Goal: Book appointment/travel/reservation: Book appointment/travel/reservation

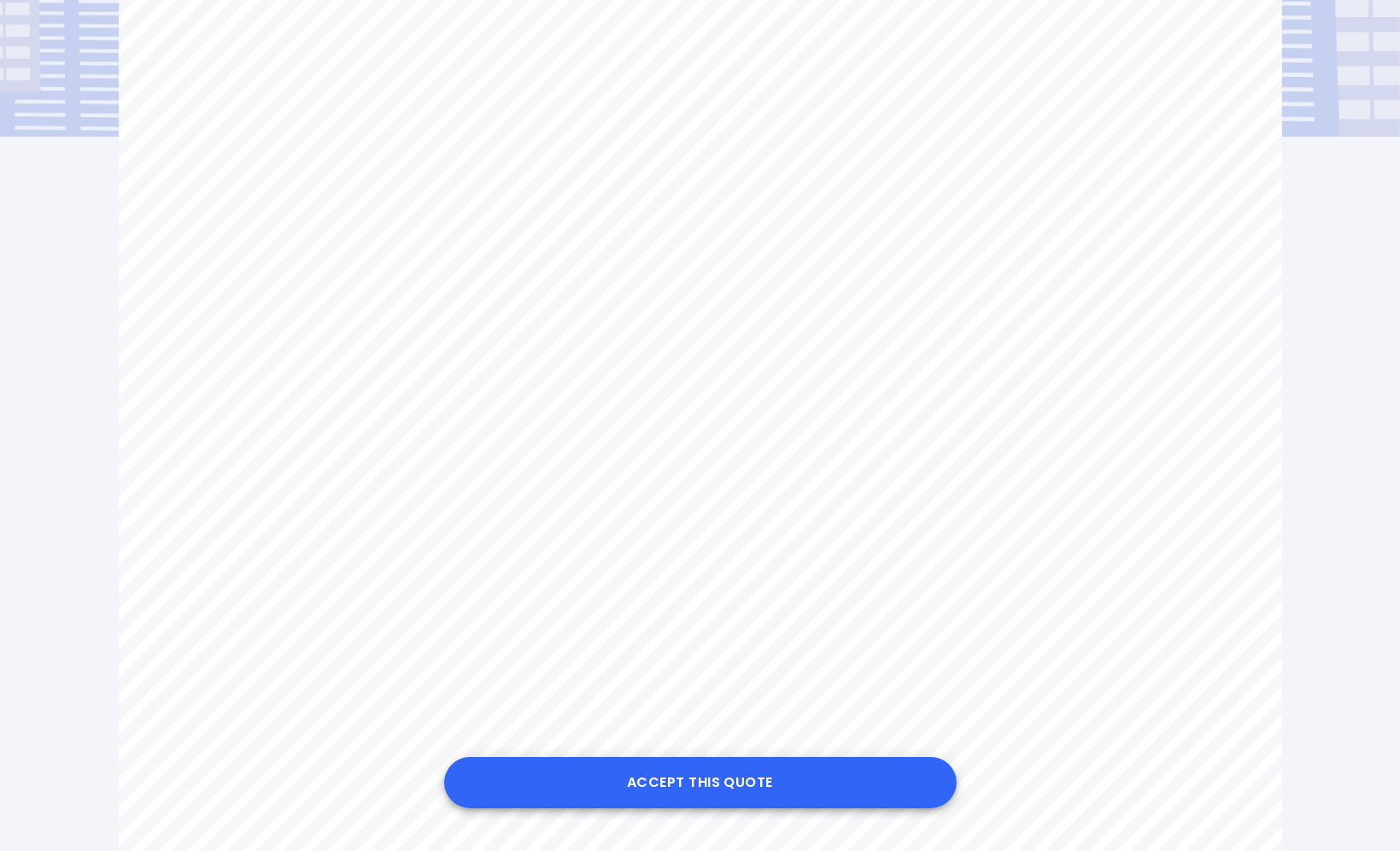
click at [733, 785] on button "Accept this Quote" at bounding box center [700, 782] width 512 height 52
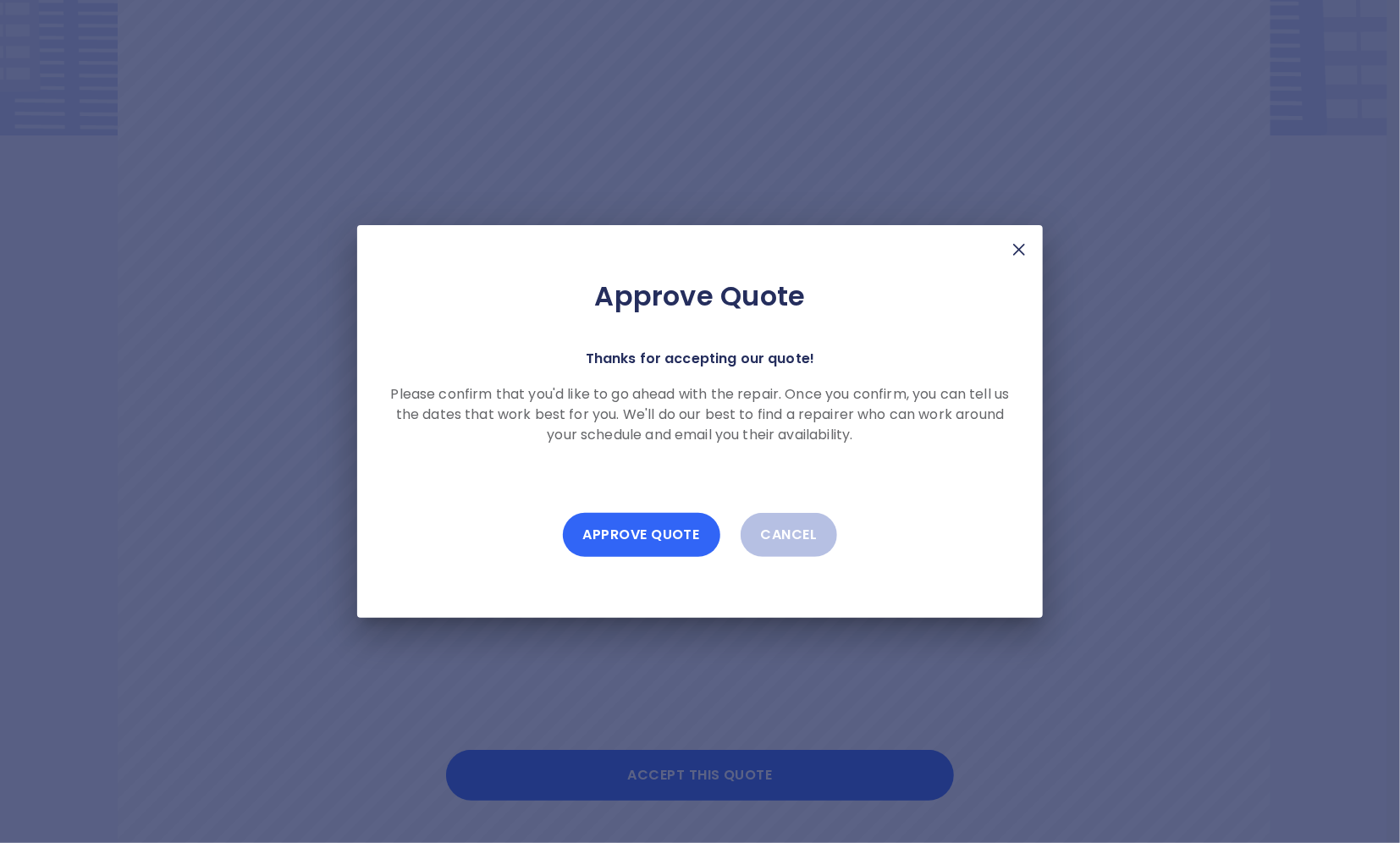
click at [638, 531] on button "Approve Quote" at bounding box center [642, 534] width 158 height 44
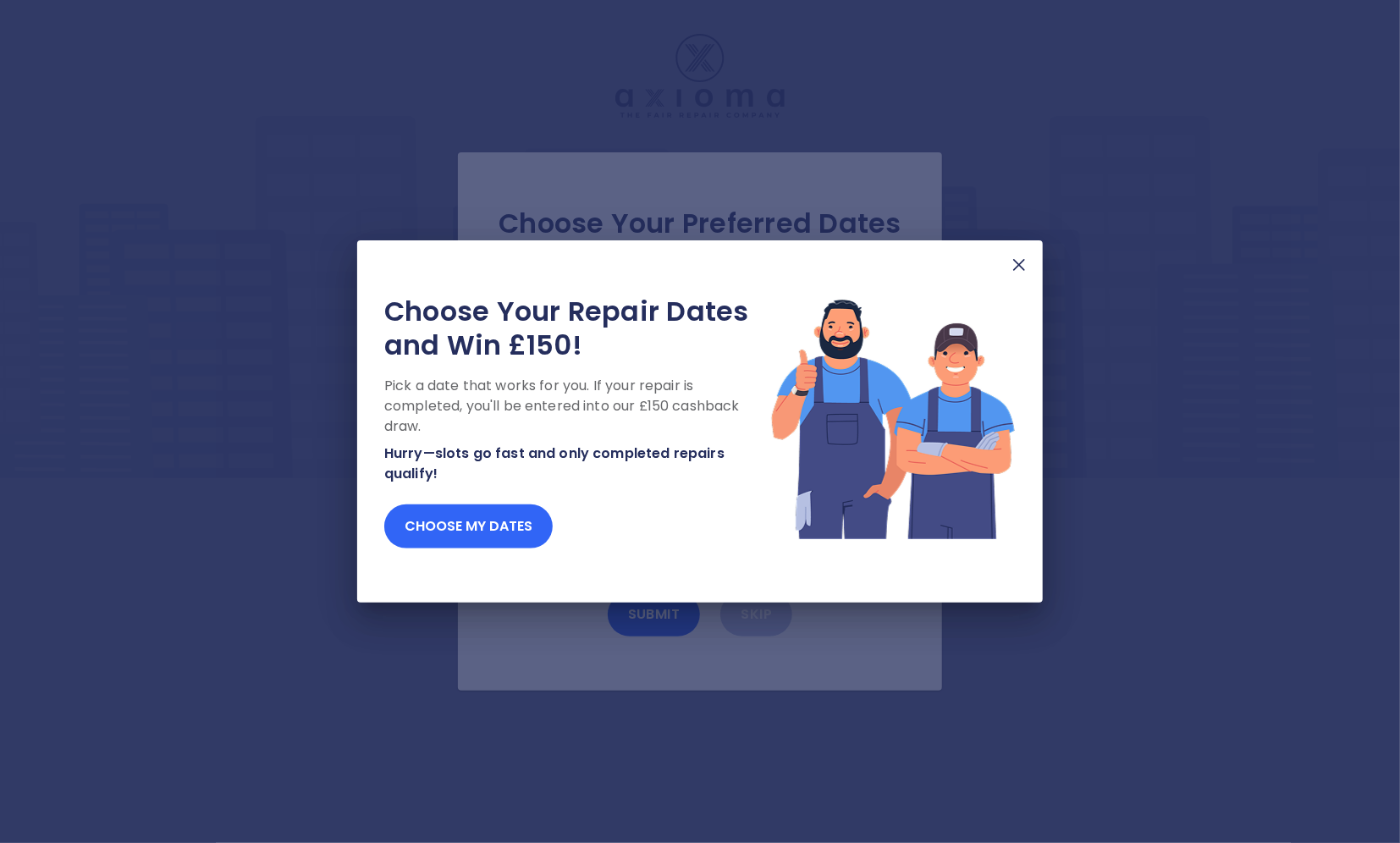
click at [502, 525] on button "Choose my dates" at bounding box center [468, 526] width 169 height 44
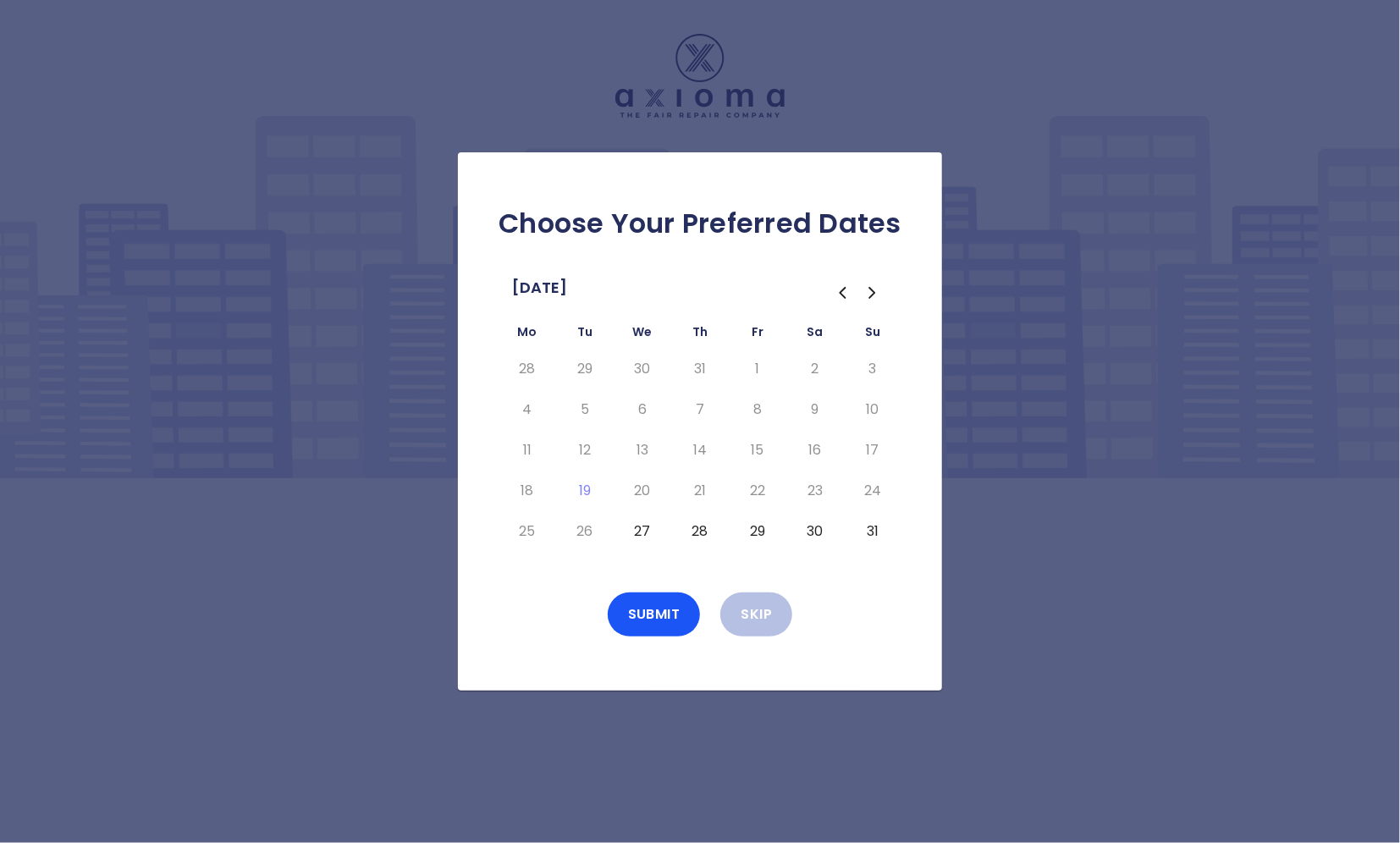
click at [646, 533] on button "27" at bounding box center [642, 532] width 30 height 27
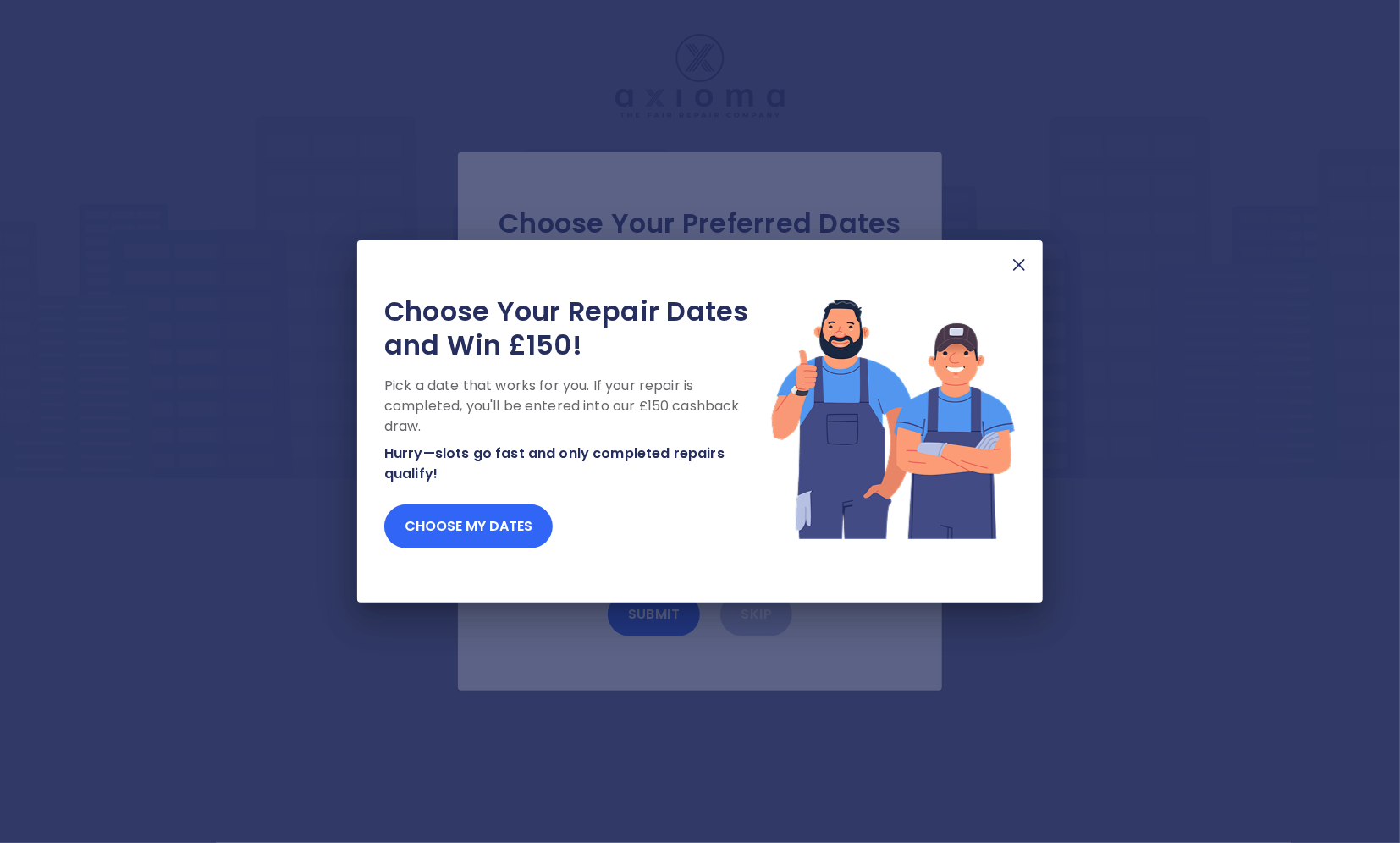
click at [492, 533] on button "Choose my dates" at bounding box center [468, 526] width 169 height 44
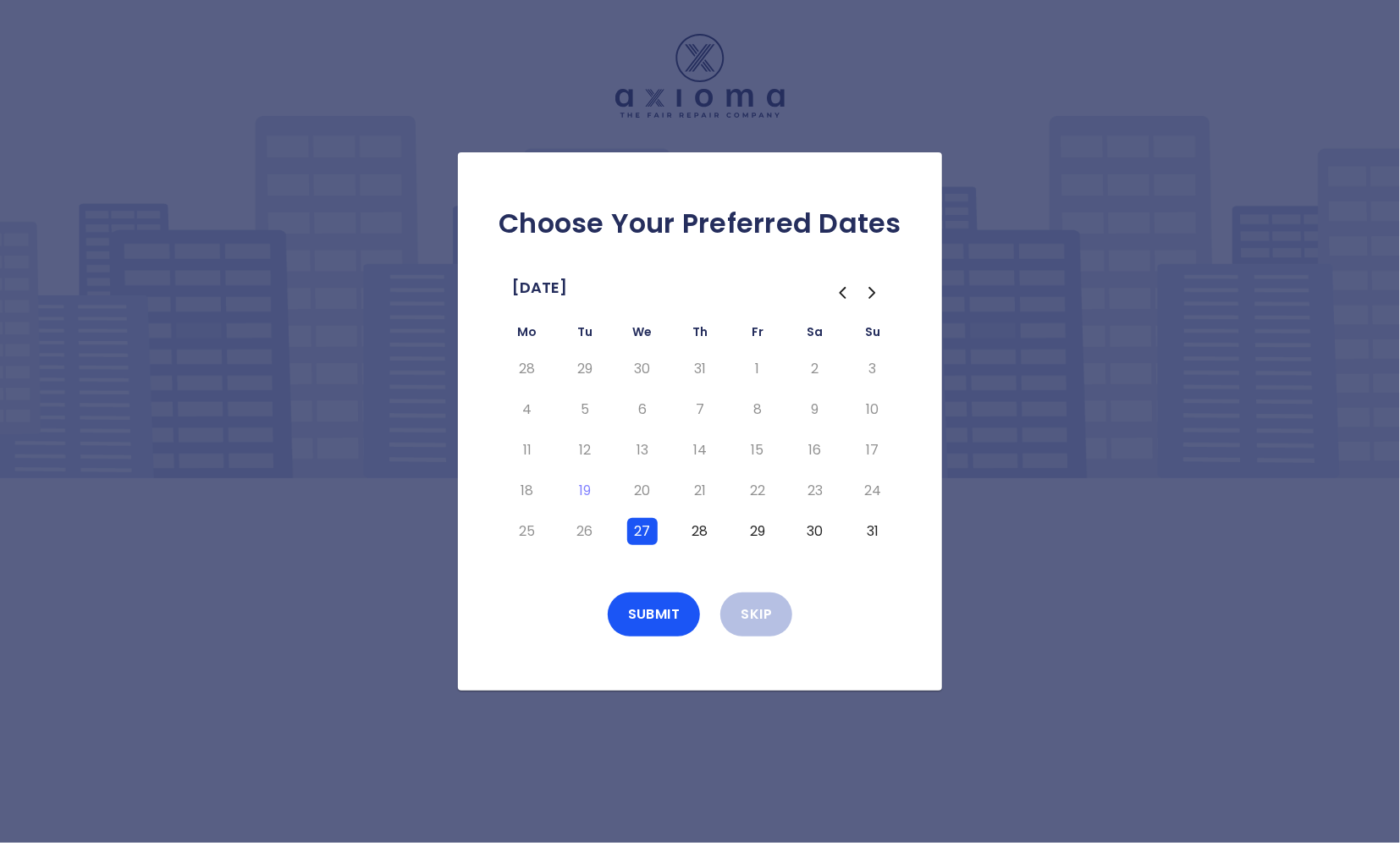
click at [867, 294] on icon "Go to the Next Month" at bounding box center [873, 292] width 21 height 21
click at [585, 371] on button "2" at bounding box center [585, 369] width 30 height 27
click at [842, 293] on icon "Go to the Previous Month" at bounding box center [842, 292] width 21 height 21
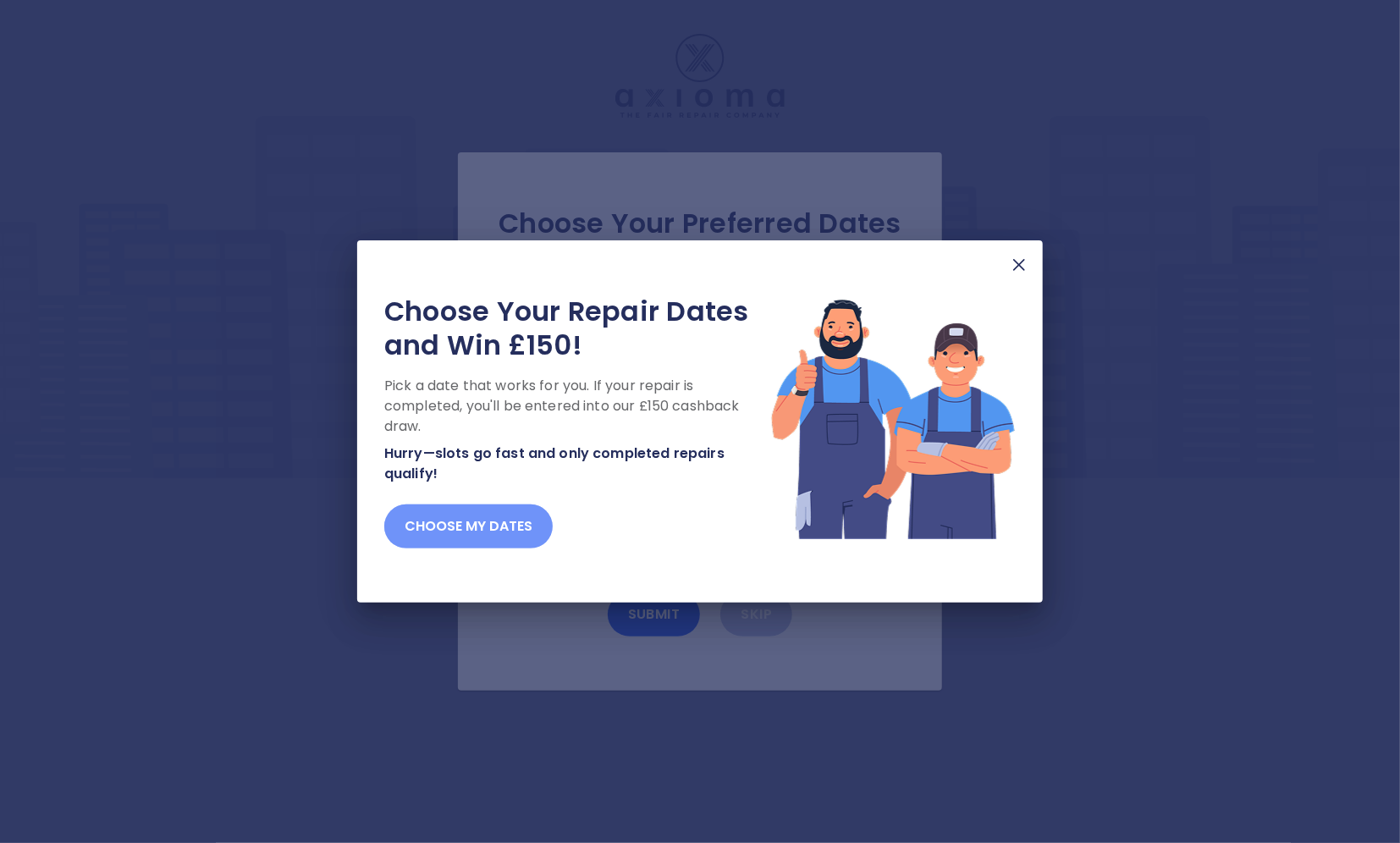
click at [526, 525] on button "Choose my dates" at bounding box center [468, 526] width 169 height 44
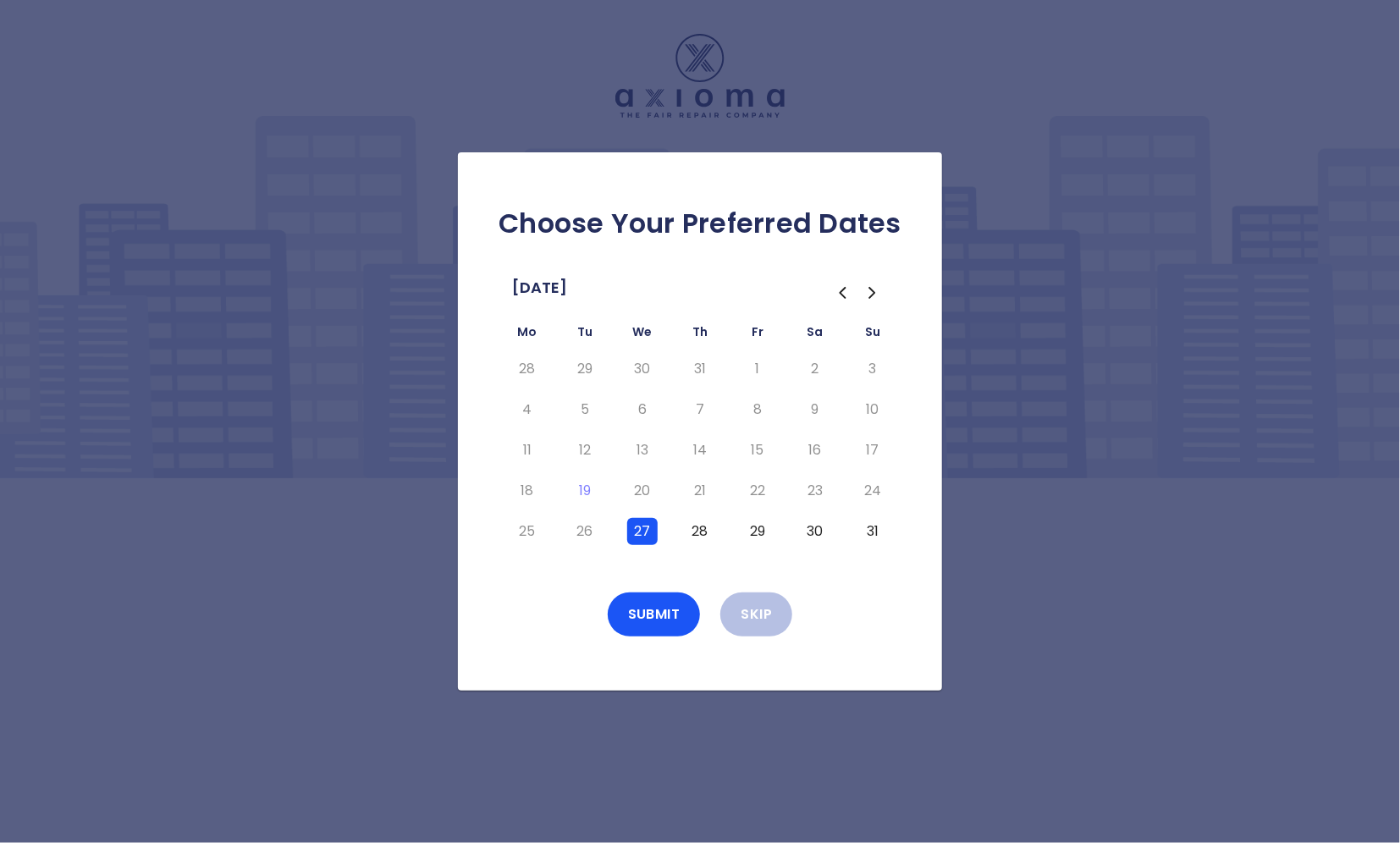
click at [874, 290] on icon "Go to the Next Month" at bounding box center [873, 292] width 21 height 21
click at [527, 370] on button "1" at bounding box center [527, 369] width 30 height 27
click at [649, 616] on button "Submit" at bounding box center [655, 614] width 93 height 44
